Goal: Find specific page/section: Find specific page/section

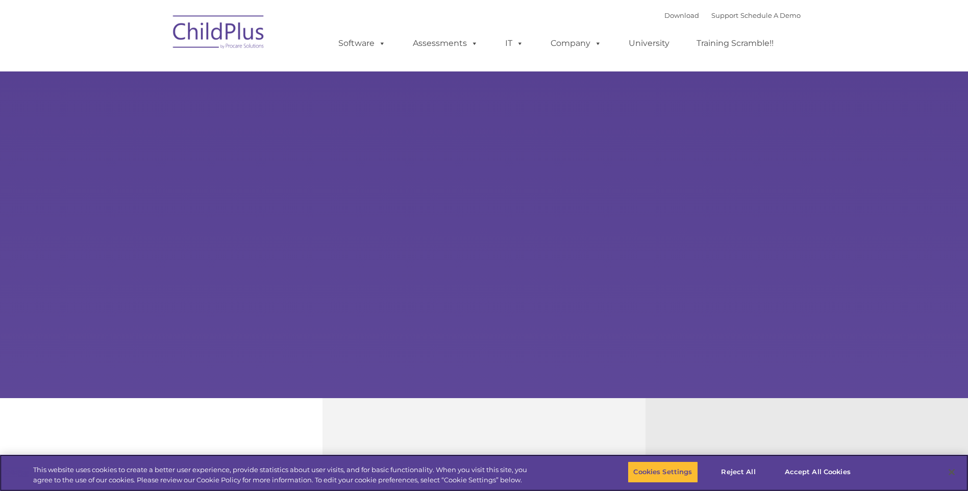
select select "MEDIUM"
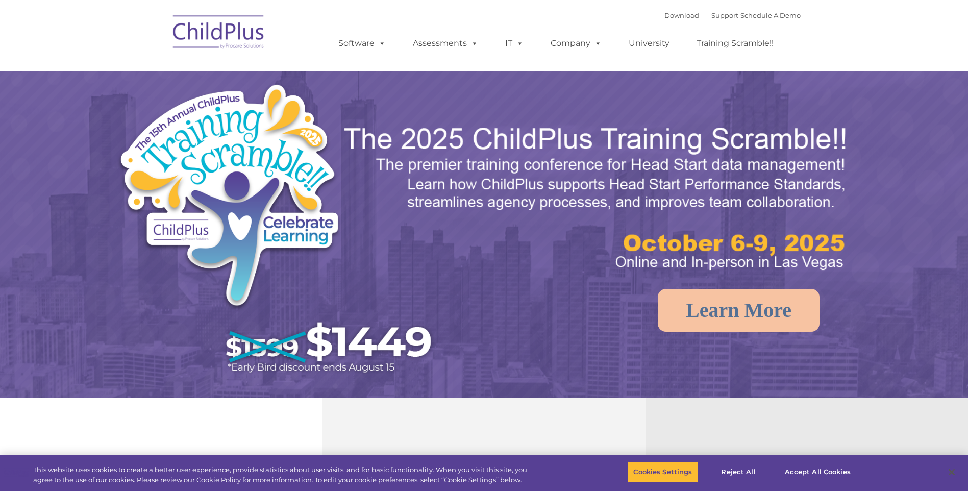
select select "MEDIUM"
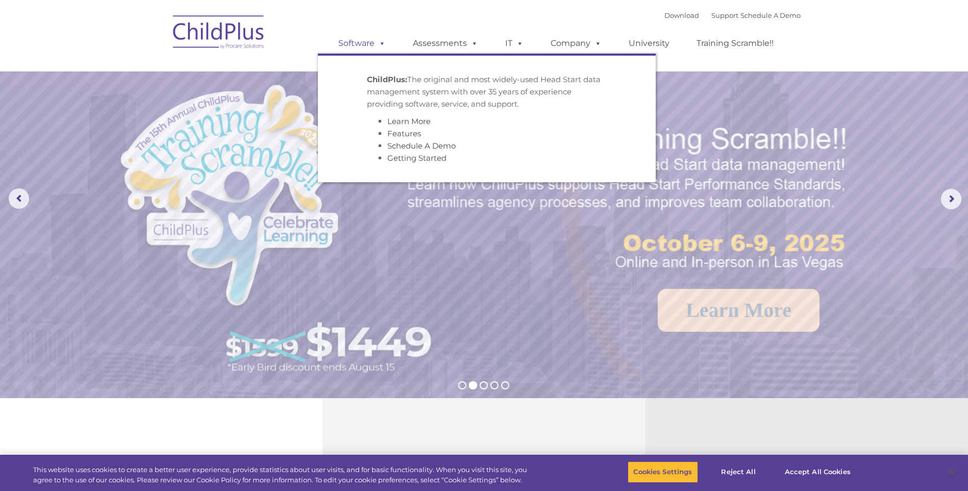
click at [374, 34] on link "Software" at bounding box center [362, 43] width 68 height 20
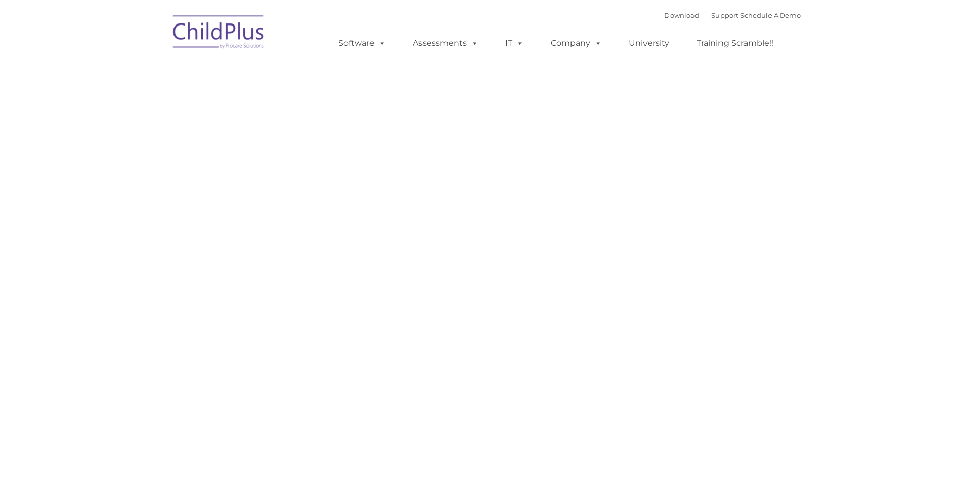
type input ""
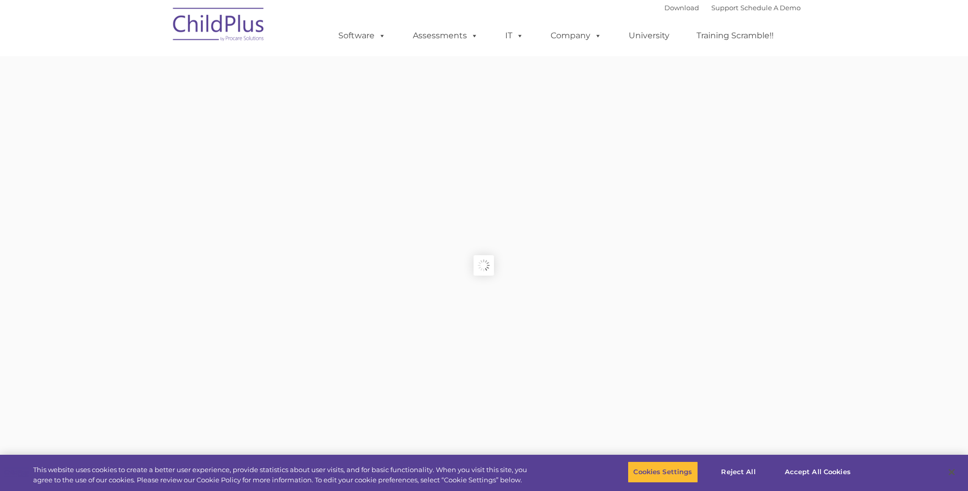
click at [468, 39] on span at bounding box center [472, 36] width 11 height 10
